Goal: Task Accomplishment & Management: Use online tool/utility

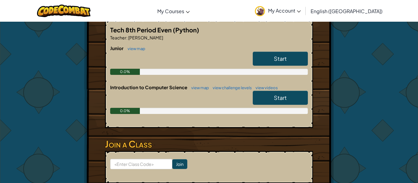
scroll to position [121, 0]
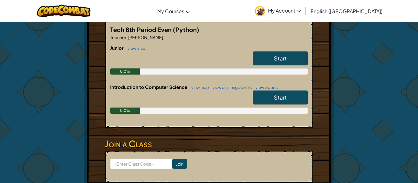
click at [290, 58] on link "Start" at bounding box center [280, 58] width 55 height 14
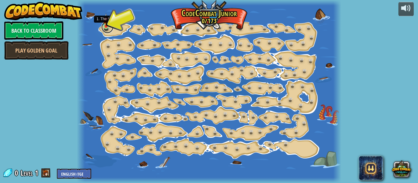
click at [106, 29] on link at bounding box center [107, 27] width 12 height 12
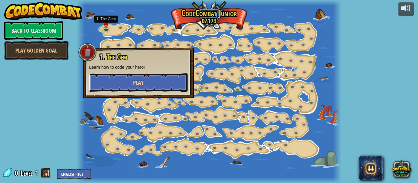
click at [143, 84] on span "Play" at bounding box center [138, 83] width 10 height 8
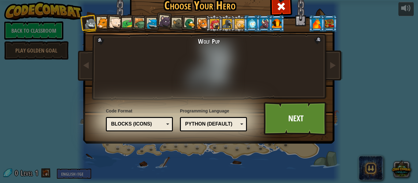
click at [206, 23] on li at bounding box center [214, 23] width 17 height 17
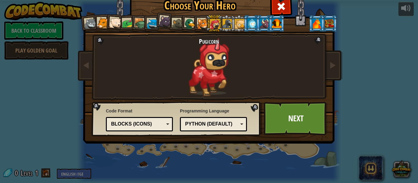
click at [224, 24] on div at bounding box center [227, 24] width 10 height 10
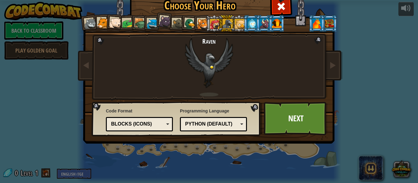
click at [268, 23] on li at bounding box center [276, 23] width 17 height 17
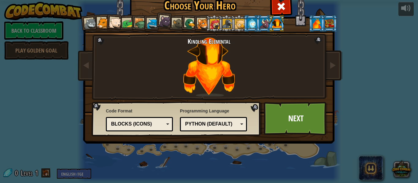
click at [266, 21] on div at bounding box center [263, 23] width 9 height 10
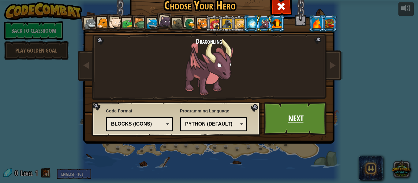
click at [306, 113] on link "Next" at bounding box center [296, 119] width 64 height 34
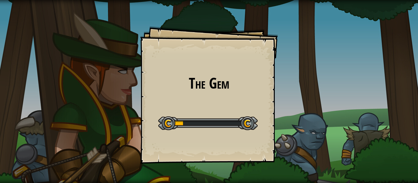
click at [243, 106] on div "The Gem Goals Start Level Error loading from server. Try refreshing the page. Y…" at bounding box center [209, 95] width 138 height 138
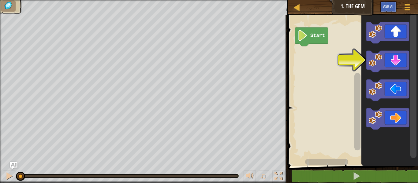
click at [236, 70] on div "Map Junior 1. The Gem Game Menu Ask AI 1 הההההההההההההההההההההההההההההההההההההה…" at bounding box center [209, 91] width 418 height 183
click at [99, 33] on div "Map Junior 1. The Gem Game Menu Ask AI 1 הההההההההההההההההההההההההההההההההההההה…" at bounding box center [209, 91] width 418 height 183
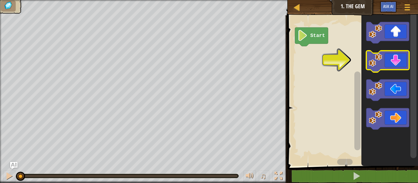
click at [371, 62] on image "Blockly Workspace" at bounding box center [375, 60] width 13 height 13
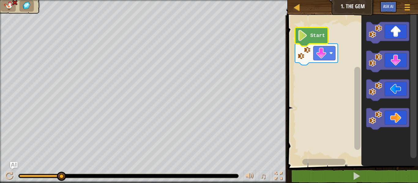
click at [307, 34] on image "Blockly Workspace" at bounding box center [302, 35] width 10 height 11
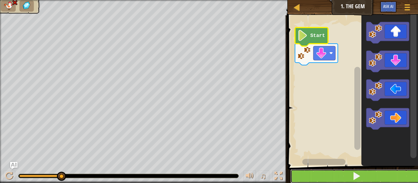
click at [349, 179] on button at bounding box center [356, 176] width 132 height 14
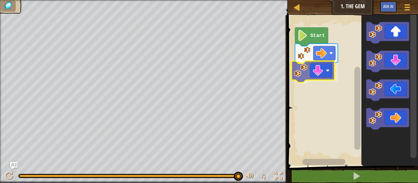
click at [305, 74] on div "Start" at bounding box center [352, 89] width 132 height 154
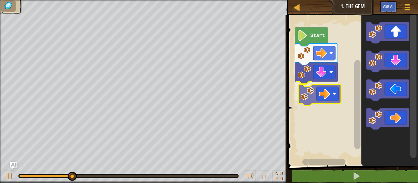
click at [307, 90] on div "Start" at bounding box center [352, 89] width 132 height 154
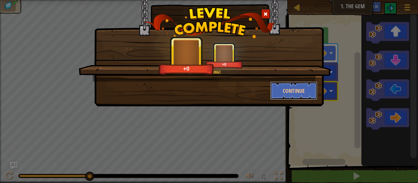
click at [307, 90] on button "Continue" at bounding box center [293, 91] width 47 height 18
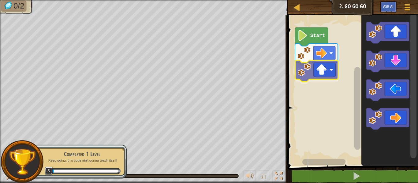
click at [320, 76] on div "Start" at bounding box center [352, 89] width 132 height 154
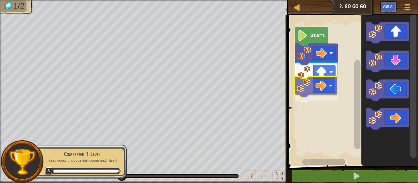
click at [316, 79] on div "Start" at bounding box center [352, 89] width 132 height 154
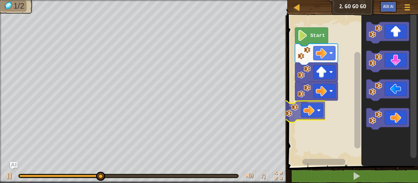
click at [297, 109] on div "Start" at bounding box center [352, 89] width 132 height 154
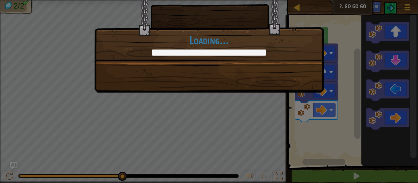
click at [325, 86] on div "+2 +2 Continue Loading..." at bounding box center [209, 91] width 418 height 183
click at [315, 71] on div "+2 +2 Continue Loading..." at bounding box center [208, 39] width 229 height 108
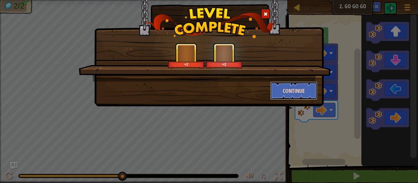
click at [296, 92] on button "Continue" at bounding box center [293, 91] width 47 height 18
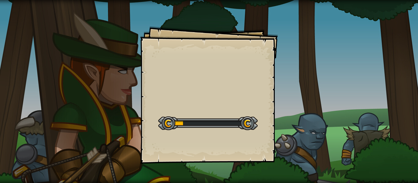
click at [296, 92] on div "Goals Start Level Error loading from server. Try refreshing the page. You'll ne…" at bounding box center [209, 91] width 418 height 183
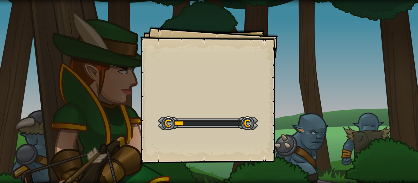
click at [296, 92] on div "Goals Start Level Error loading from server. Try refreshing the page. You'll ne…" at bounding box center [209, 91] width 418 height 183
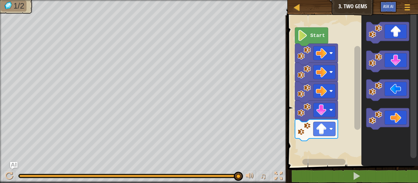
click at [247, 119] on div "Map Junior 3. Two Gems Game Menu Ask AI 1 ההההההההההההההההההההההההההההההההההההה…" at bounding box center [209, 91] width 418 height 183
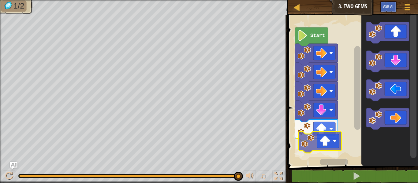
click at [319, 141] on div "Start" at bounding box center [352, 89] width 132 height 154
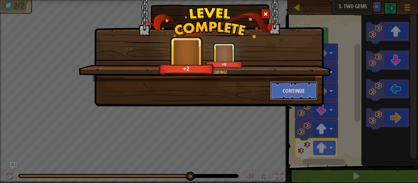
click at [290, 89] on button "Continue" at bounding box center [293, 91] width 47 height 18
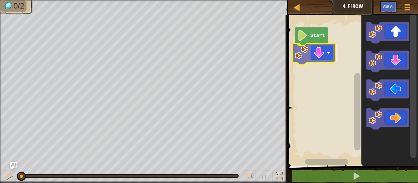
click at [314, 54] on div "Start" at bounding box center [352, 89] width 132 height 154
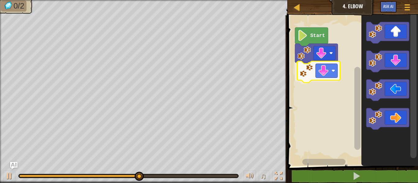
click at [308, 77] on div "Start" at bounding box center [352, 89] width 132 height 154
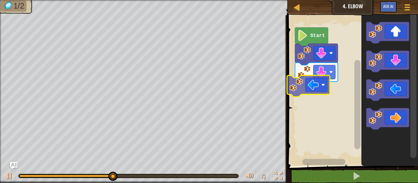
click at [314, 88] on div "Start" at bounding box center [352, 89] width 132 height 154
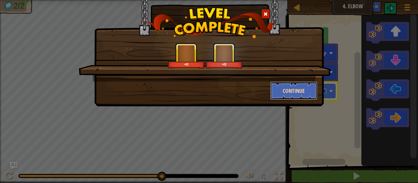
click at [283, 91] on button "Continue" at bounding box center [293, 91] width 47 height 18
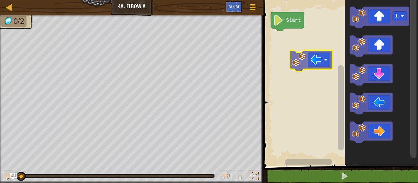
click at [305, 54] on div "Start 1" at bounding box center [340, 81] width 156 height 169
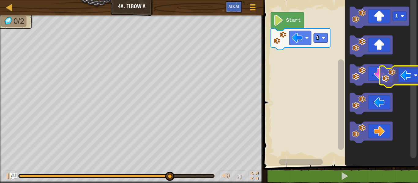
click at [407, 70] on icon "1" at bounding box center [381, 81] width 73 height 169
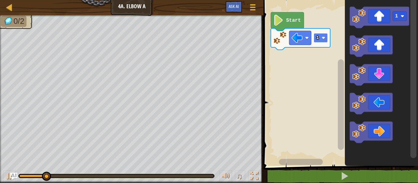
click at [323, 38] on image "Blockly Workspace" at bounding box center [324, 38] width 4 height 4
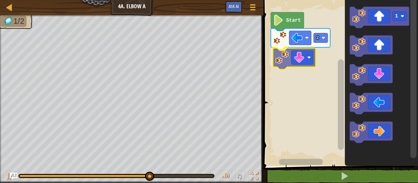
click at [293, 59] on div "Start 2 1" at bounding box center [340, 81] width 156 height 169
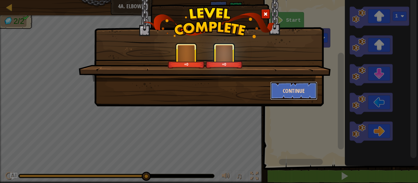
click at [296, 91] on button "Continue" at bounding box center [293, 91] width 47 height 18
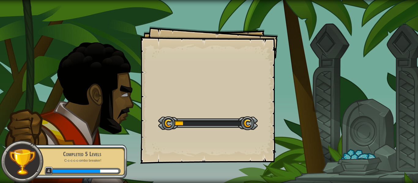
click at [296, 91] on div "Goals Start Level Error loading from server. Try refreshing the page. You'll ne…" at bounding box center [209, 91] width 418 height 183
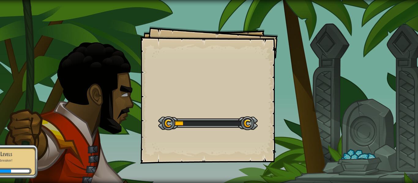
click at [296, 91] on div "Goals Start Level Error loading from server. Try refreshing the page. You'll ne…" at bounding box center [209, 91] width 418 height 183
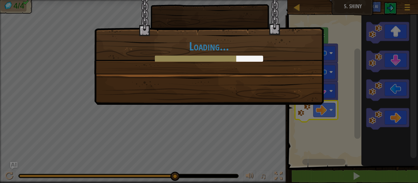
click at [287, 86] on div "Loading..." at bounding box center [208, 45] width 229 height 120
click at [135, 139] on div "Loading..." at bounding box center [209, 91] width 418 height 183
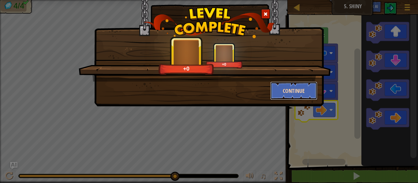
click at [298, 91] on button "Continue" at bounding box center [293, 91] width 47 height 18
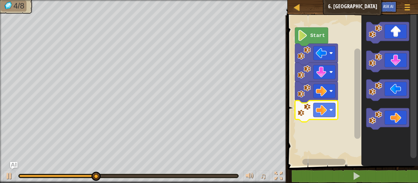
click at [329, 112] on rect "Blockly Workspace" at bounding box center [324, 110] width 22 height 14
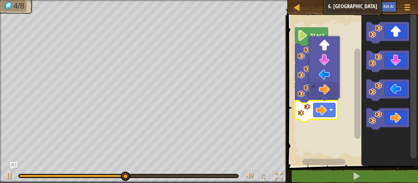
click at [328, 112] on rect "Blockly Workspace" at bounding box center [324, 110] width 22 height 14
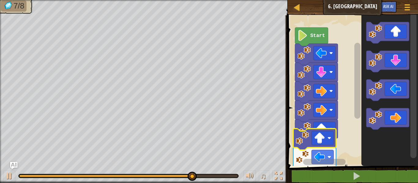
click at [329, 159] on rect "Blockly Workspace" at bounding box center [320, 162] width 68 height 8
click at [327, 139] on image "Blockly Workspace" at bounding box center [329, 138] width 4 height 4
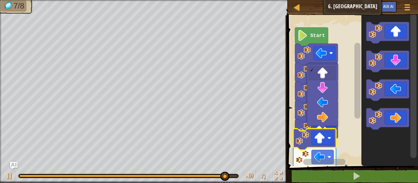
click at [325, 103] on rect "Blockly Workspace" at bounding box center [324, 110] width 22 height 14
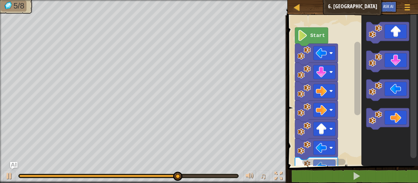
click at [182, 176] on div at bounding box center [177, 176] width 9 height 9
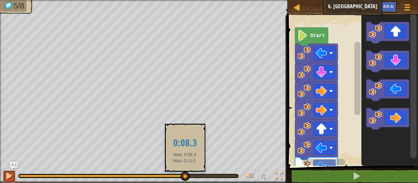
click at [9, 180] on div at bounding box center [9, 176] width 8 height 8
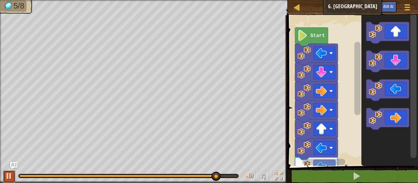
click at [6, 178] on div at bounding box center [9, 176] width 8 height 8
click at [3, 179] on button at bounding box center [9, 177] width 12 height 13
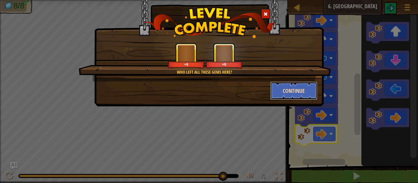
click at [312, 96] on button "Continue" at bounding box center [293, 91] width 47 height 18
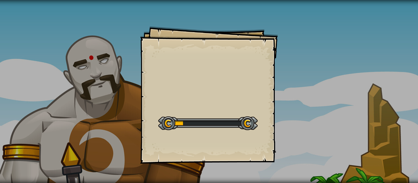
click at [300, 95] on div "Goals Start Level Error loading from server. Try refreshing the page. You'll ne…" at bounding box center [209, 91] width 418 height 183
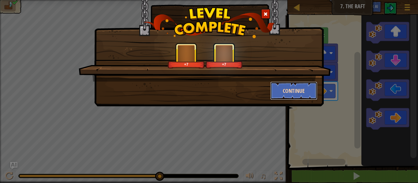
click at [286, 89] on button "Continue" at bounding box center [293, 91] width 47 height 18
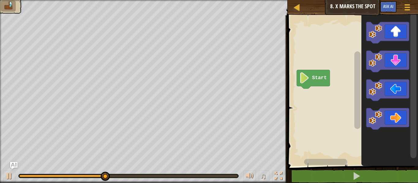
click at [2, 175] on div "♫" at bounding box center [144, 175] width 288 height 18
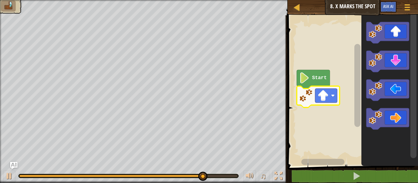
click at [310, 74] on icon "Blockly Workspace" at bounding box center [313, 79] width 33 height 19
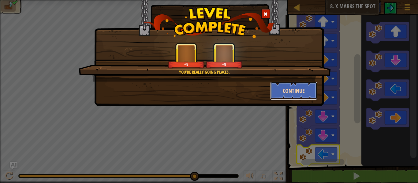
click at [313, 87] on button "Continue" at bounding box center [293, 91] width 47 height 18
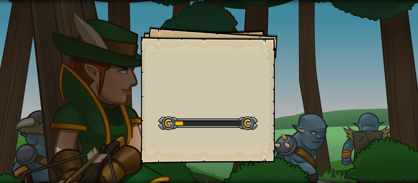
click at [307, 95] on div "Goals Start Level Error loading from server. Try refreshing the page. You'll ne…" at bounding box center [209, 91] width 418 height 183
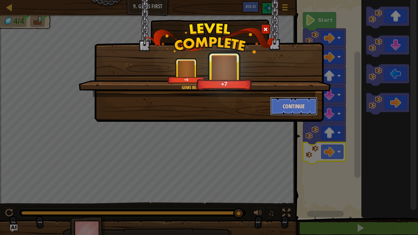
click at [307, 108] on button "Continue" at bounding box center [293, 106] width 47 height 18
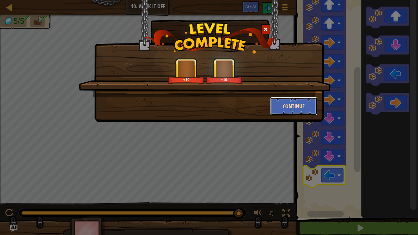
click at [296, 115] on button "Continue" at bounding box center [293, 106] width 47 height 18
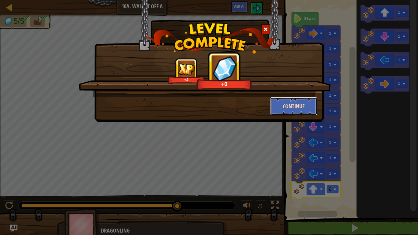
click at [305, 114] on button "Continue" at bounding box center [293, 106] width 47 height 18
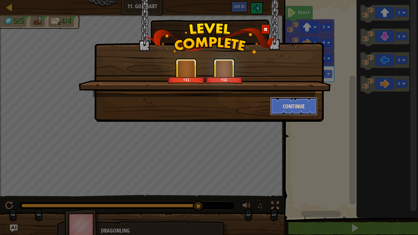
click at [299, 115] on button "Continue" at bounding box center [293, 106] width 47 height 18
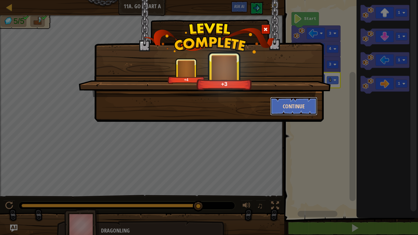
click at [302, 108] on button "Continue" at bounding box center [293, 106] width 47 height 18
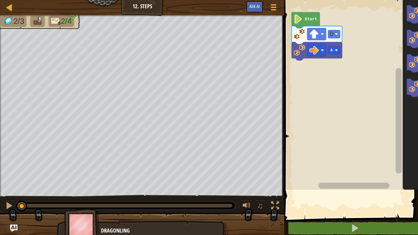
click at [302, 108] on rect "Blockly Workspace" at bounding box center [374, 93] width 184 height 193
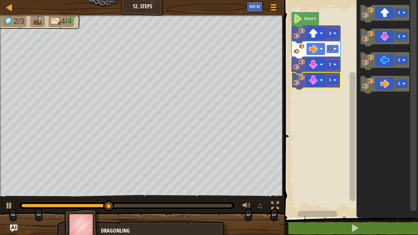
click at [335, 80] on image "Blockly Workspace" at bounding box center [334, 80] width 3 height 3
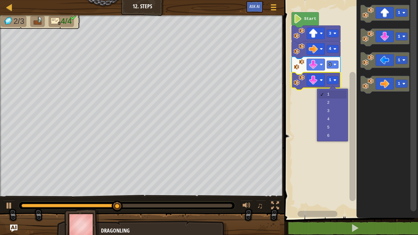
click at [336, 104] on rect "Blockly Workspace" at bounding box center [350, 107] width 136 height 221
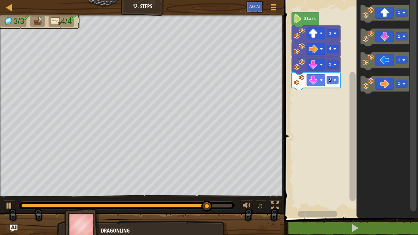
click at [330, 109] on div "Start 3 4 1 2 1 1 1 1" at bounding box center [350, 107] width 136 height 221
click at [370, 72] on icon "Blockly Workspace" at bounding box center [386, 107] width 61 height 221
click at [391, 59] on icon "Blockly Workspace" at bounding box center [385, 61] width 49 height 18
click at [330, 94] on text "1" at bounding box center [330, 95] width 2 height 5
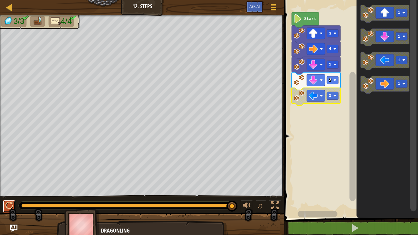
click at [8, 183] on div at bounding box center [9, 206] width 8 height 8
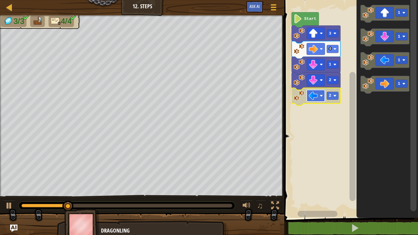
click at [318, 91] on rect "Blockly Workspace" at bounding box center [316, 96] width 18 height 12
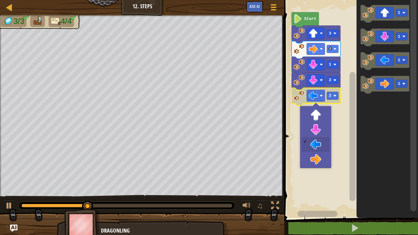
click at [317, 143] on rect "Blockly Workspace" at bounding box center [350, 107] width 136 height 221
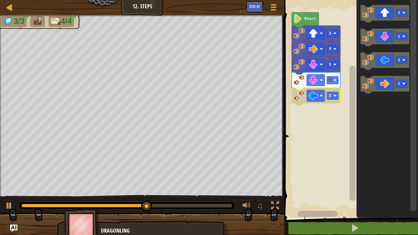
click at [0, 0] on div at bounding box center [0, 0] width 0 height 0
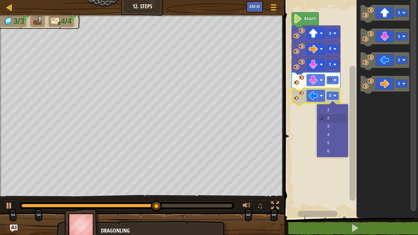
click at [335, 119] on rect "Blockly Workspace" at bounding box center [350, 107] width 136 height 221
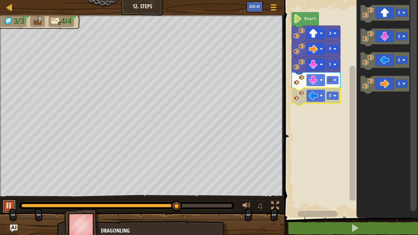
click at [4, 183] on button at bounding box center [9, 206] width 12 height 13
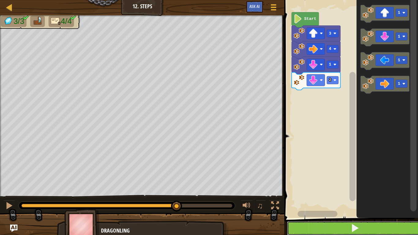
click at [376, 183] on button at bounding box center [355, 228] width 136 height 14
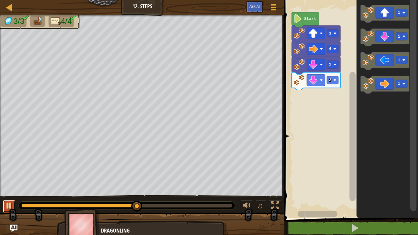
click at [11, 183] on div at bounding box center [9, 206] width 8 height 8
click at [380, 65] on icon "Blockly Workspace" at bounding box center [385, 61] width 49 height 18
click at [293, 171] on div "Start 3 4 1 2 1 1 1 1 1" at bounding box center [350, 107] width 136 height 221
click at [331, 100] on icon "Blockly Workspace" at bounding box center [316, 97] width 49 height 18
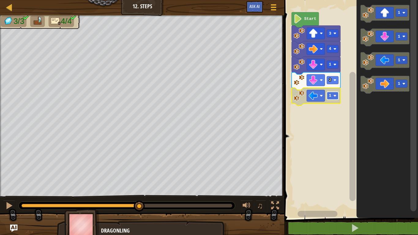
click at [333, 92] on rect "Blockly Workspace" at bounding box center [333, 96] width 12 height 8
click at [8, 183] on button at bounding box center [9, 206] width 12 height 13
click at [335, 95] on image "Blockly Workspace" at bounding box center [334, 95] width 3 height 3
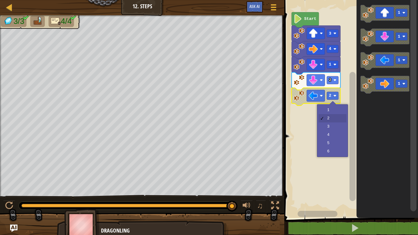
click at [333, 120] on rect "Blockly Workspace" at bounding box center [350, 107] width 136 height 221
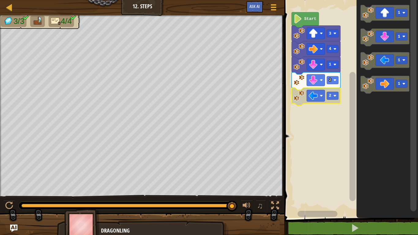
click at [329, 105] on rect "Blockly Workspace" at bounding box center [350, 107] width 136 height 221
click at [333, 93] on rect "Blockly Workspace" at bounding box center [333, 96] width 12 height 8
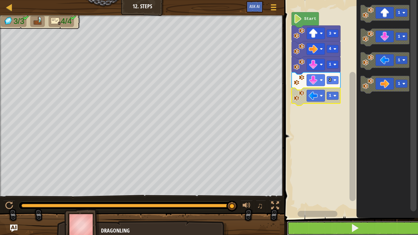
click at [377, 183] on button at bounding box center [355, 228] width 136 height 14
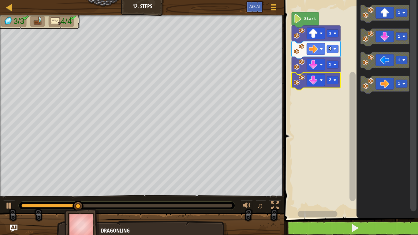
click at [318, 77] on rect "Blockly Workspace" at bounding box center [316, 80] width 18 height 12
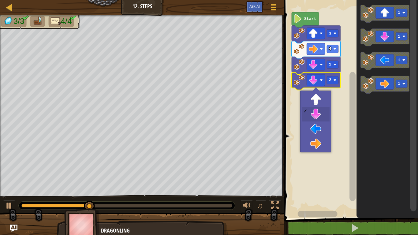
click at [322, 130] on rect "Blockly Workspace" at bounding box center [350, 107] width 136 height 221
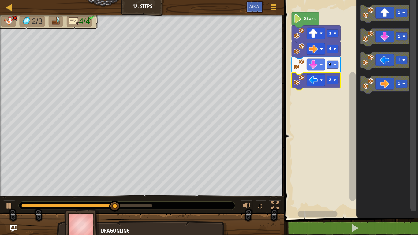
click at [331, 66] on text "1" at bounding box center [330, 64] width 2 height 5
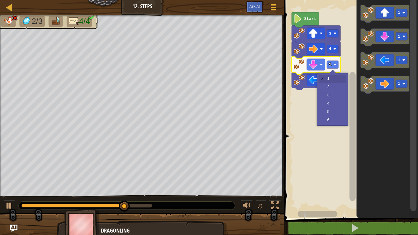
click at [336, 95] on rect "Blockly Workspace" at bounding box center [350, 107] width 136 height 221
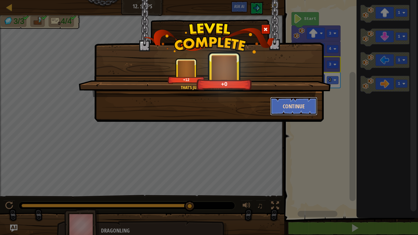
click at [284, 107] on button "Continue" at bounding box center [293, 106] width 47 height 18
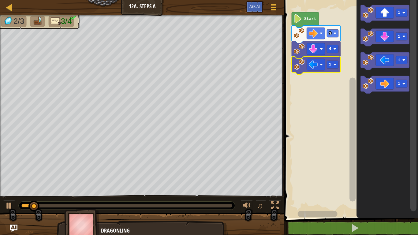
click at [0, 0] on div at bounding box center [0, 0] width 0 height 0
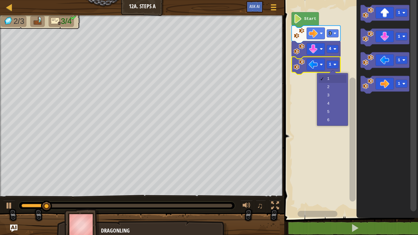
click at [337, 106] on rect "Blockly Workspace" at bounding box center [350, 107] width 136 height 221
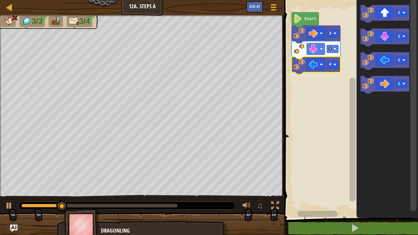
click at [0, 0] on div at bounding box center [0, 0] width 0 height 0
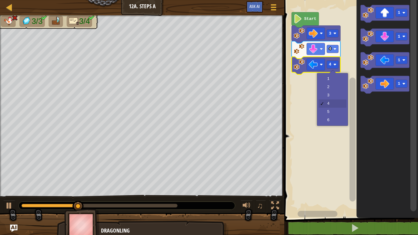
click at [337, 95] on rect "Blockly Workspace" at bounding box center [350, 107] width 136 height 221
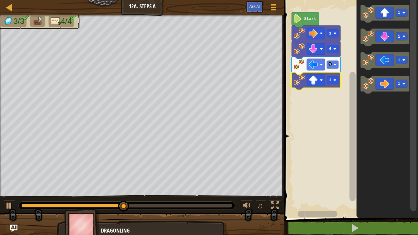
click at [334, 81] on image "Blockly Workspace" at bounding box center [334, 80] width 3 height 3
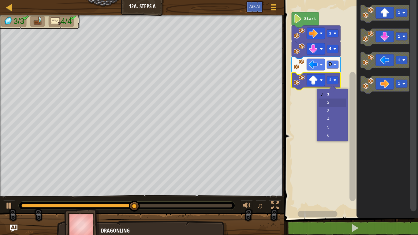
click at [337, 104] on rect "Blockly Workspace" at bounding box center [350, 107] width 136 height 221
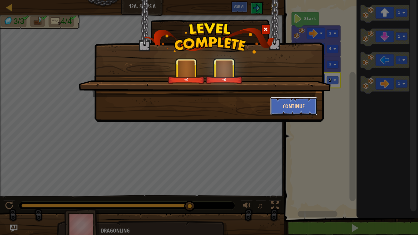
click at [308, 105] on button "Continue" at bounding box center [293, 106] width 47 height 18
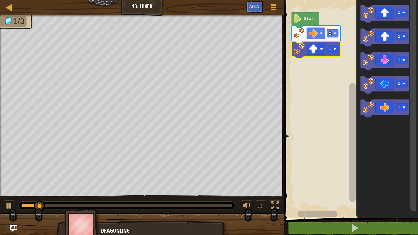
click at [333, 48] on image "Blockly Workspace" at bounding box center [334, 48] width 3 height 3
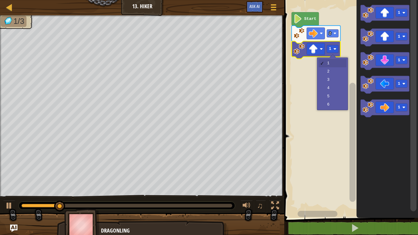
click at [336, 81] on rect "Blockly Workspace" at bounding box center [350, 107] width 136 height 221
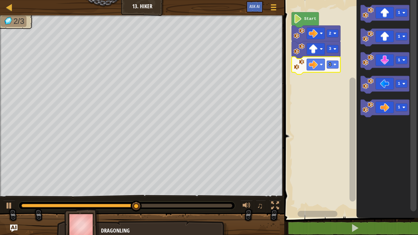
click at [331, 63] on text "1" at bounding box center [330, 64] width 2 height 5
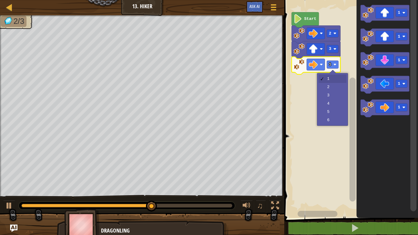
click at [334, 90] on rect "Blockly Workspace" at bounding box center [350, 107] width 136 height 221
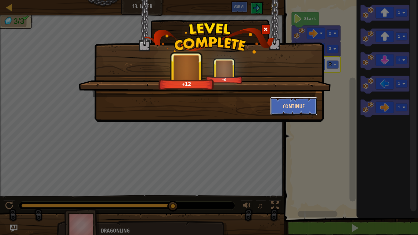
click at [296, 107] on button "Continue" at bounding box center [293, 106] width 47 height 18
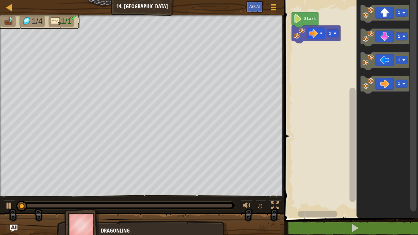
click at [335, 33] on image "Blockly Workspace" at bounding box center [334, 33] width 3 height 3
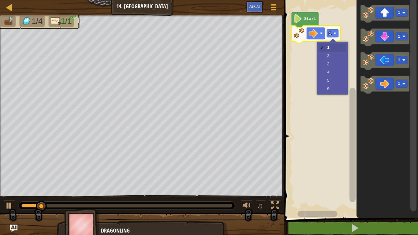
click at [334, 91] on rect "Blockly Workspace" at bounding box center [350, 107] width 136 height 221
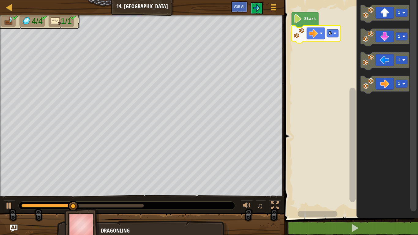
click at [332, 32] on rect "Blockly Workspace" at bounding box center [333, 33] width 12 height 8
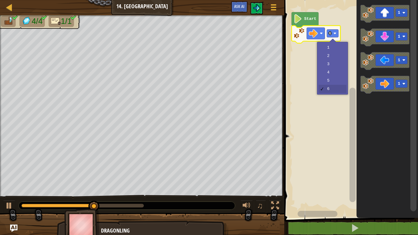
click at [332, 85] on rect "Blockly Workspace" at bounding box center [350, 107] width 136 height 221
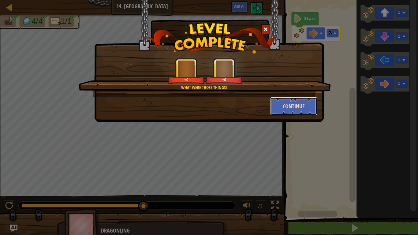
click at [314, 99] on button "Continue" at bounding box center [293, 106] width 47 height 18
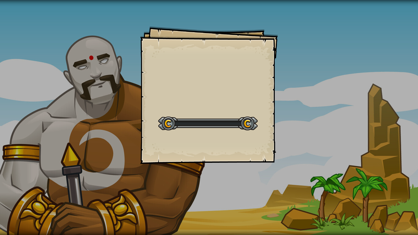
click at [298, 108] on div "Goals Start Level Error loading from server. Try refreshing the page. You'll ne…" at bounding box center [209, 117] width 418 height 235
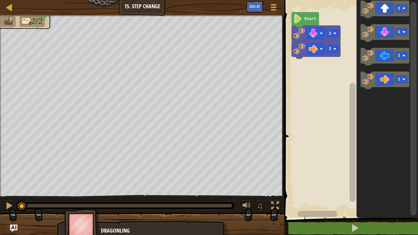
click at [334, 49] on image "Blockly Workspace" at bounding box center [334, 48] width 3 height 3
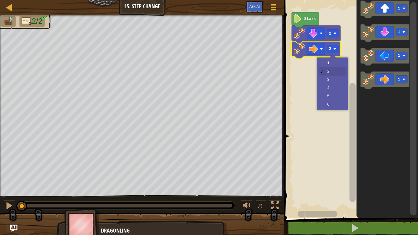
click at [336, 99] on rect "Blockly Workspace" at bounding box center [350, 107] width 136 height 221
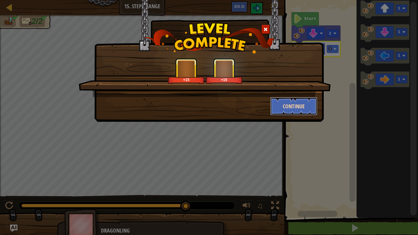
click at [288, 113] on button "Continue" at bounding box center [293, 106] width 47 height 18
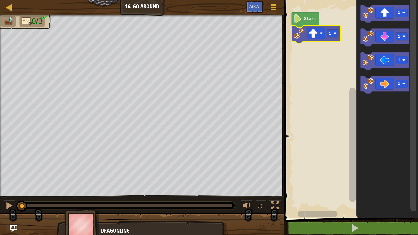
click at [334, 38] on icon "Blockly Workspace" at bounding box center [316, 35] width 49 height 18
click at [332, 32] on rect "Blockly Workspace" at bounding box center [333, 33] width 12 height 8
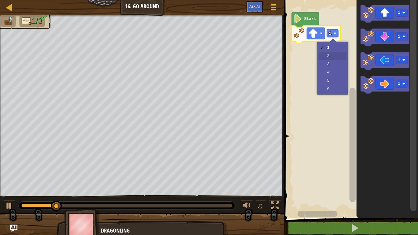
click at [335, 56] on rect "Blockly Workspace" at bounding box center [350, 107] width 136 height 221
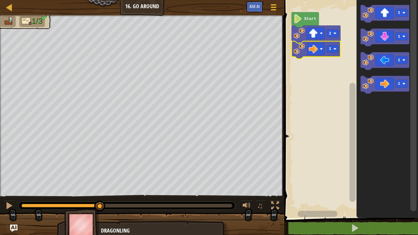
click at [0, 0] on div at bounding box center [0, 0] width 0 height 0
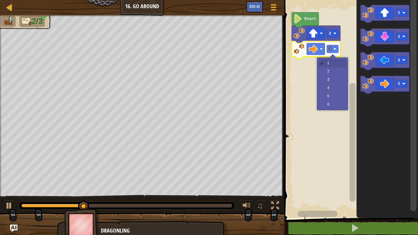
click at [337, 80] on rect "Blockly Workspace" at bounding box center [350, 107] width 136 height 221
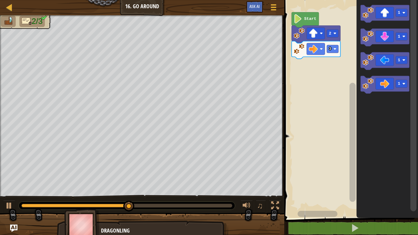
click at [381, 69] on rect "Blockly Workspace" at bounding box center [385, 61] width 49 height 18
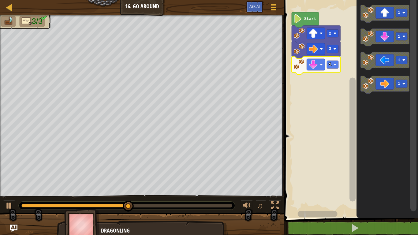
click at [336, 70] on icon "Blockly Workspace" at bounding box center [316, 66] width 49 height 18
click at [334, 65] on image "Blockly Workspace" at bounding box center [334, 64] width 3 height 3
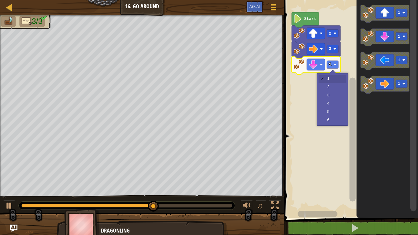
click at [336, 89] on rect "Blockly Workspace" at bounding box center [350, 107] width 136 height 221
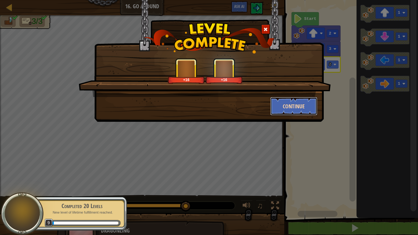
click at [277, 109] on button "Continue" at bounding box center [293, 106] width 47 height 18
